Goal: Browse casually

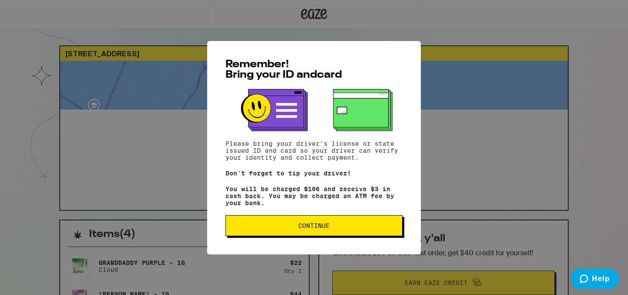
click at [333, 228] on span "Continue" at bounding box center [314, 225] width 162 height 6
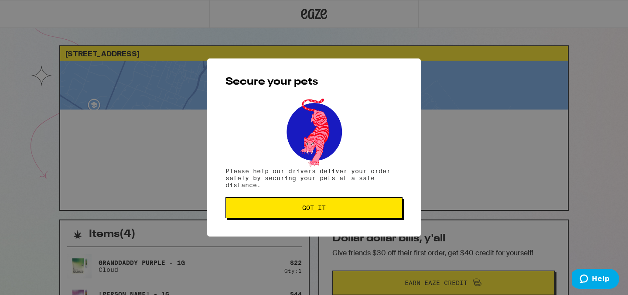
click at [331, 209] on span "Got it" at bounding box center [314, 207] width 162 height 6
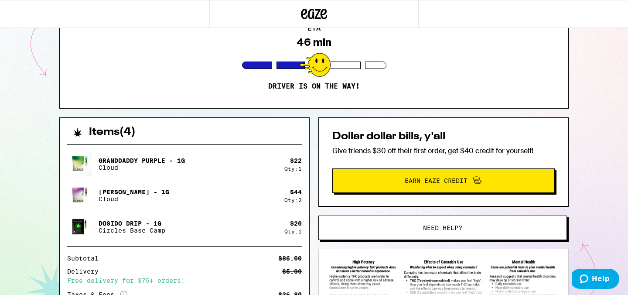
scroll to position [229, 0]
